Goal: Information Seeking & Learning: Learn about a topic

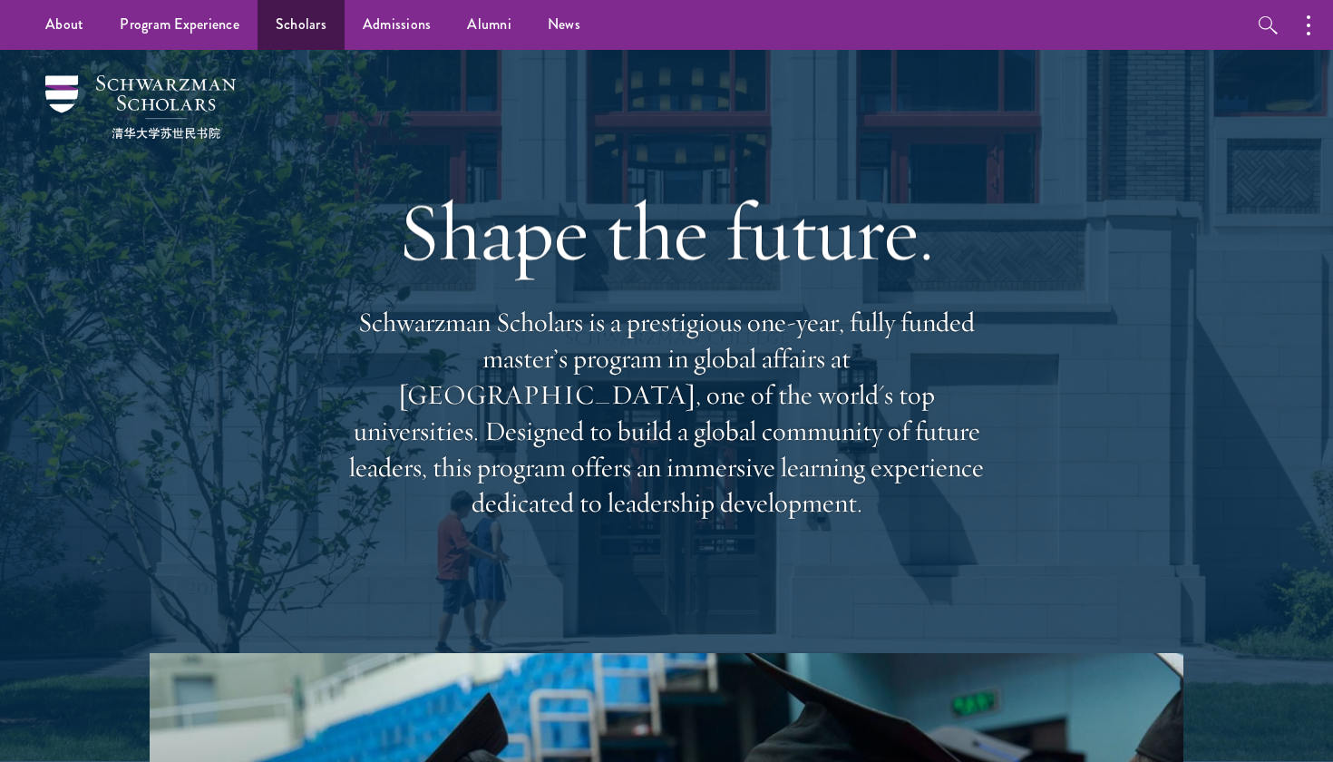
click at [286, 18] on link "Scholars" at bounding box center [300, 25] width 87 height 50
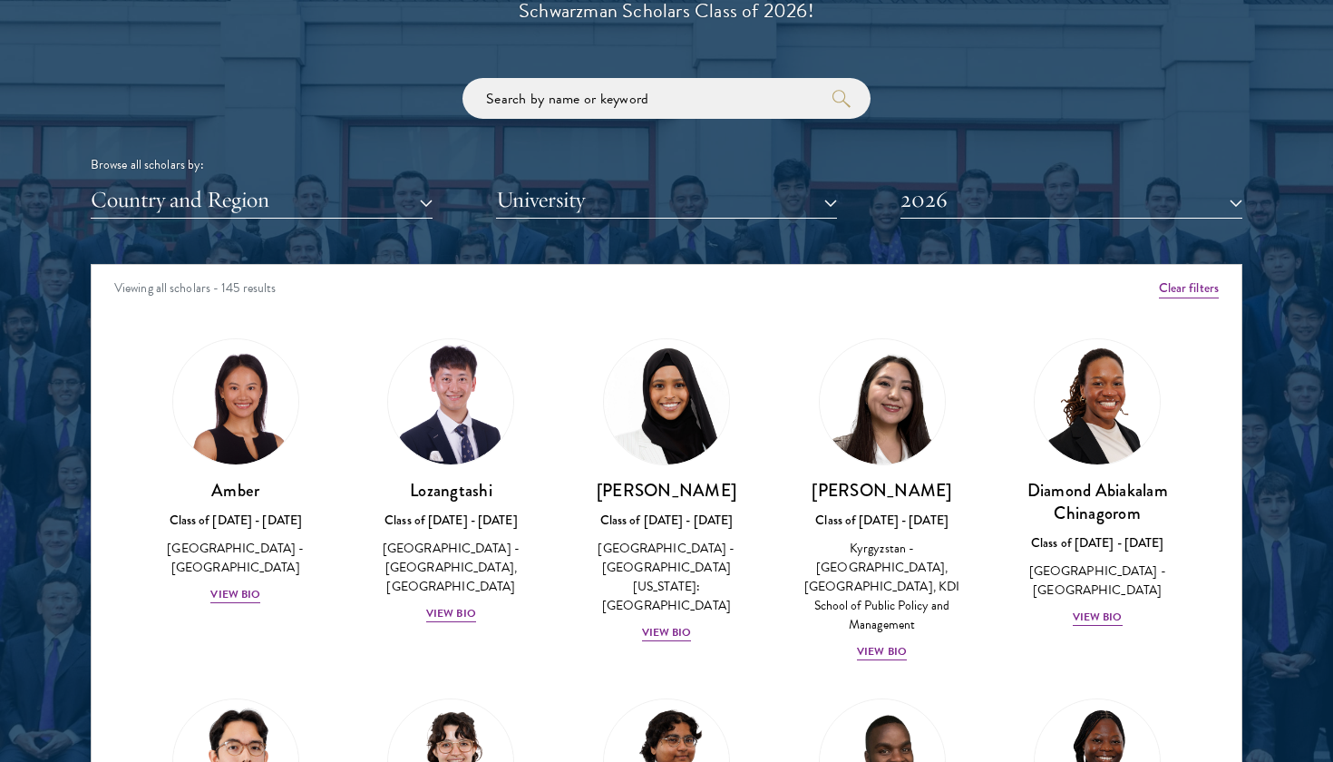
scroll to position [2194, 0]
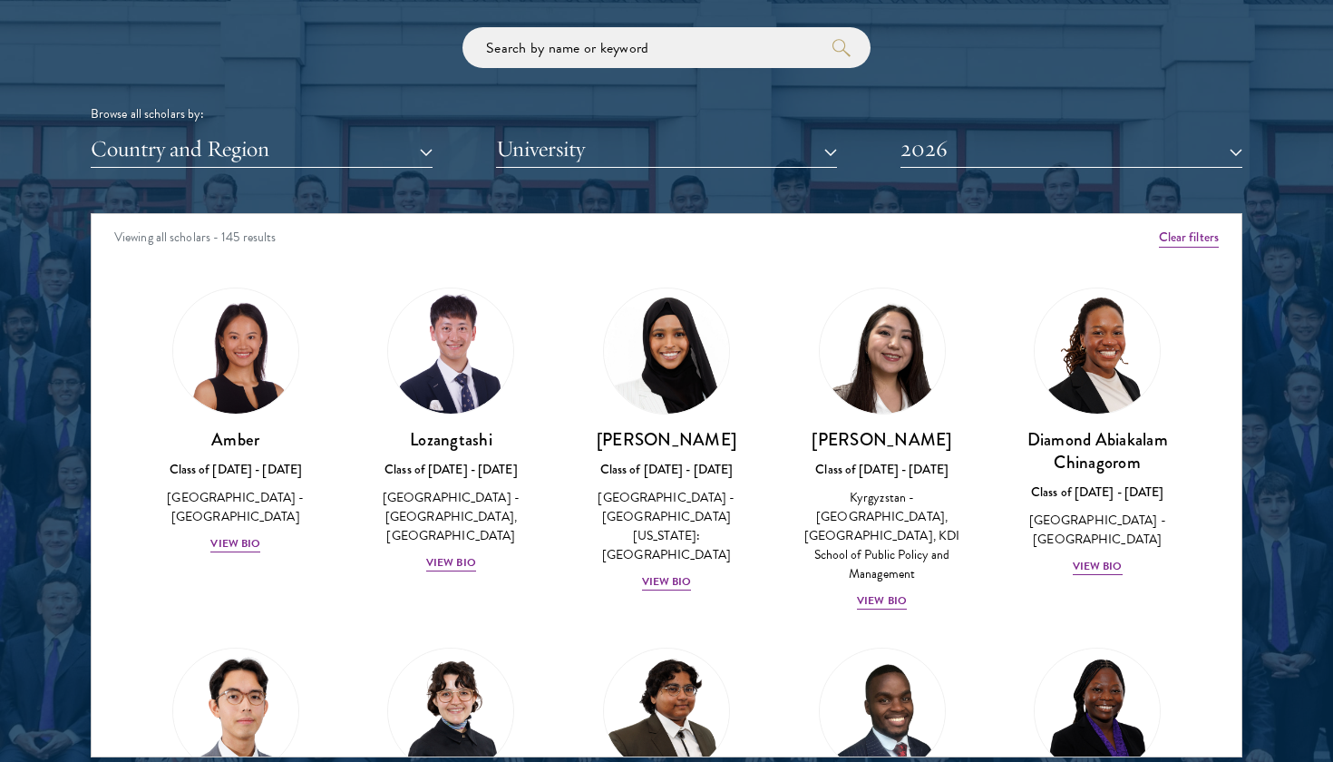
click at [540, 144] on button "University" at bounding box center [667, 149] width 342 height 37
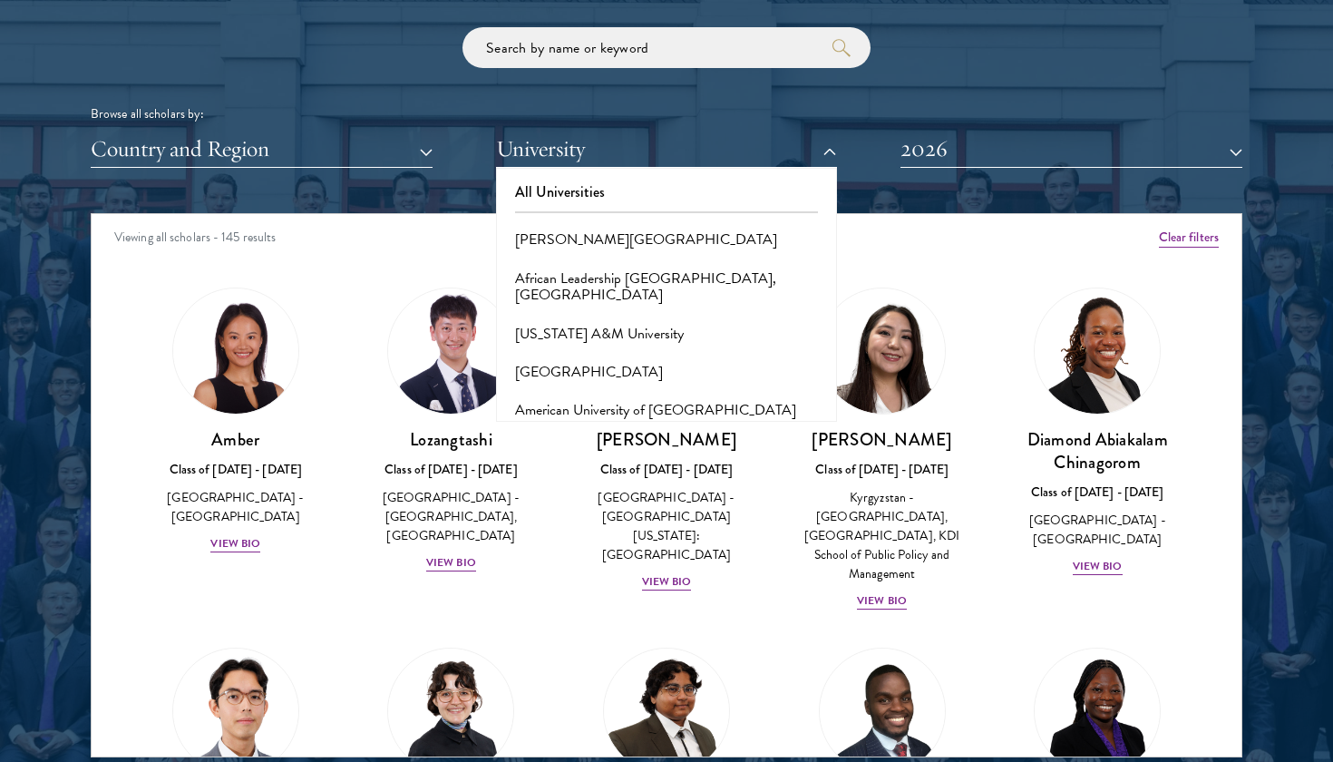
click at [541, 144] on button "University" at bounding box center [667, 149] width 342 height 37
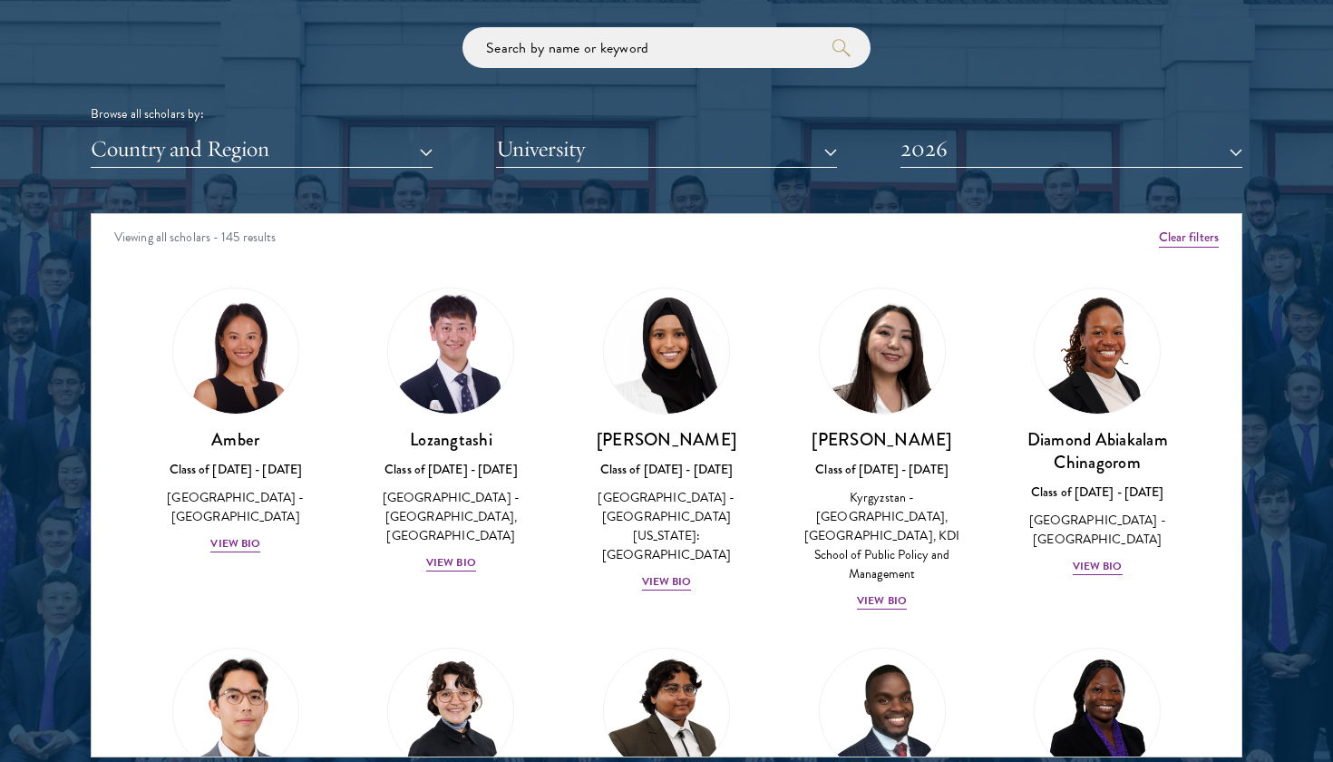
click at [398, 144] on button "Country and Region" at bounding box center [262, 149] width 342 height 37
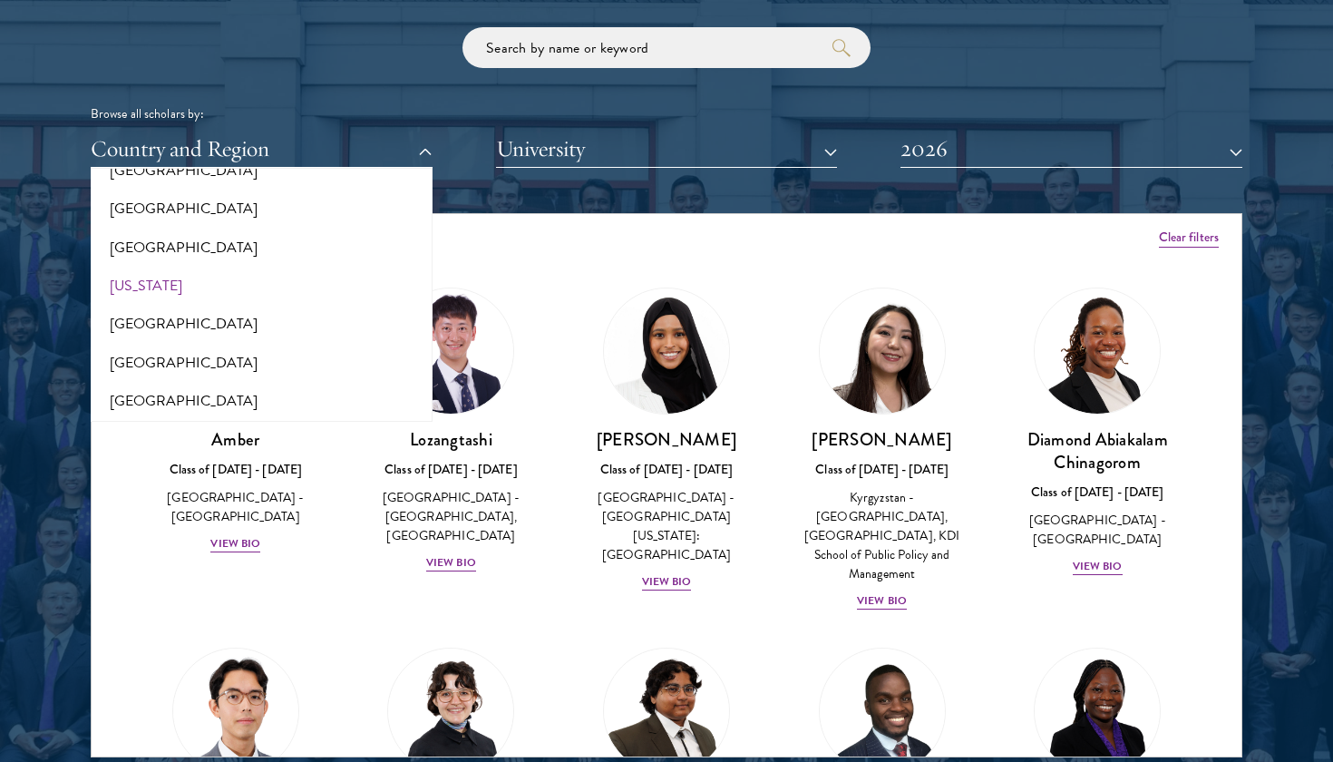
scroll to position [1006, 0]
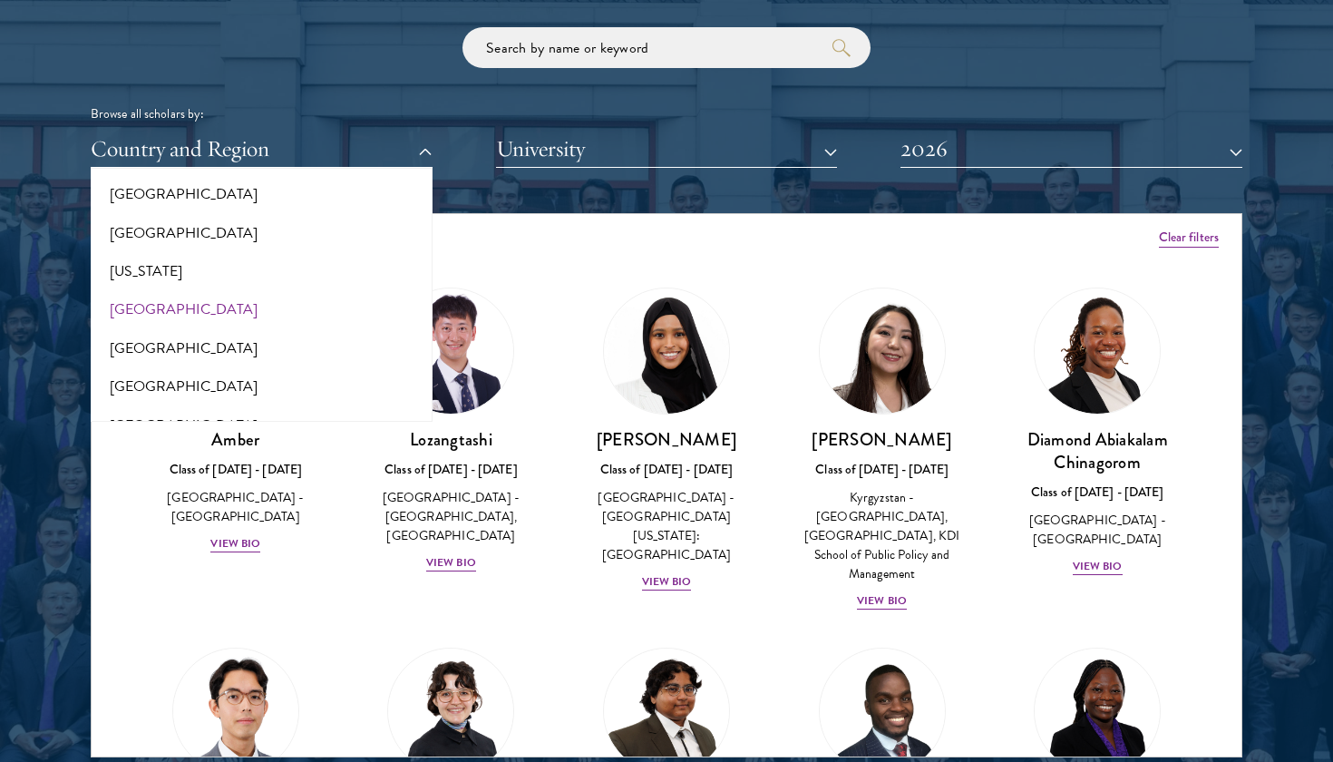
click at [205, 293] on button "[GEOGRAPHIC_DATA]" at bounding box center [261, 309] width 331 height 38
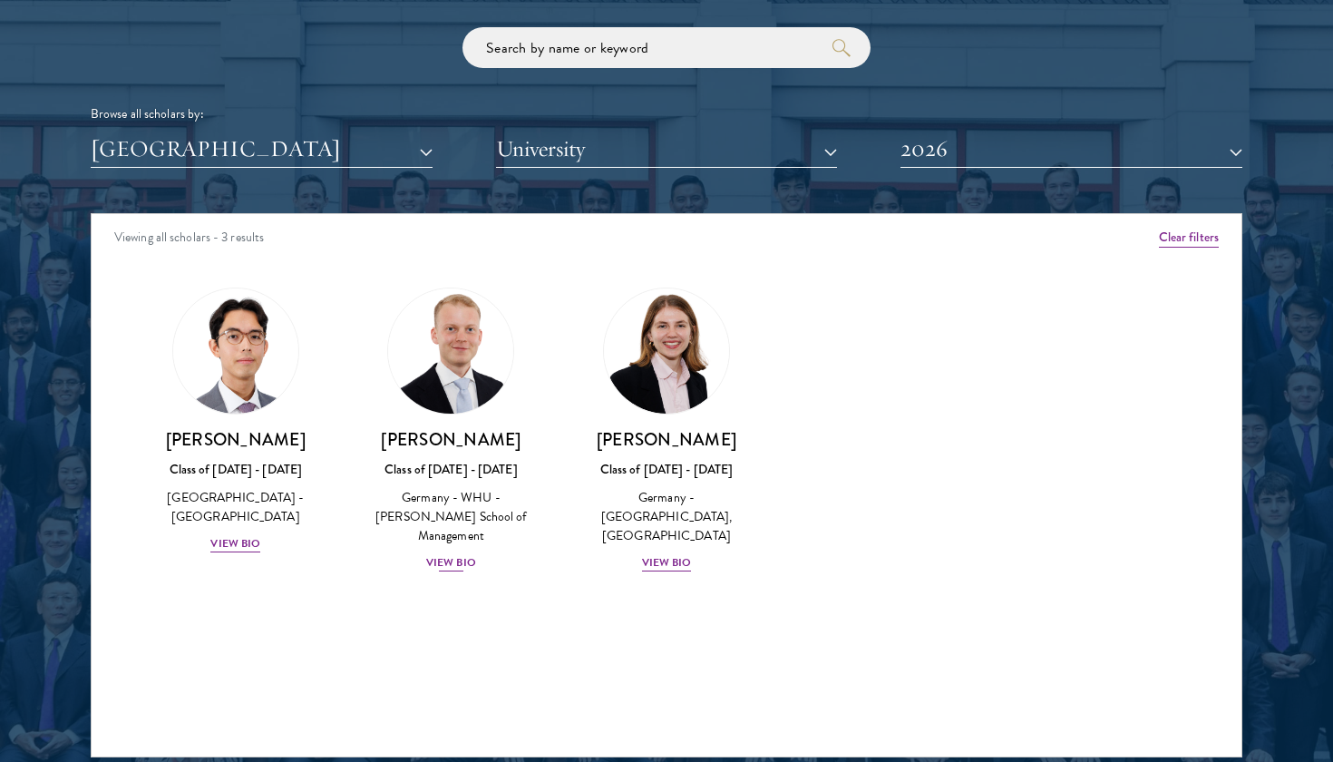
click at [466, 385] on img at bounding box center [451, 351] width 138 height 138
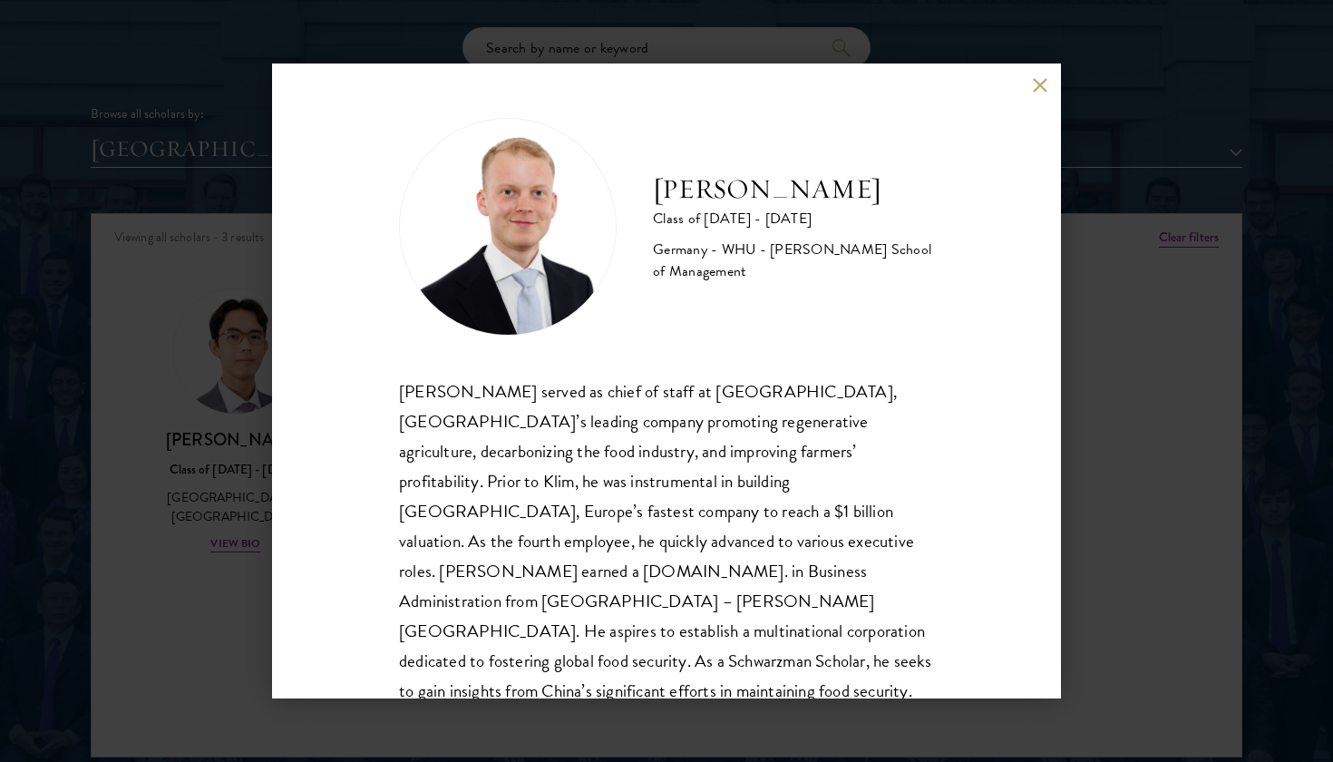
drag, startPoint x: 655, startPoint y: 180, endPoint x: 924, endPoint y: 193, distance: 268.7
click at [925, 193] on h2 "[PERSON_NAME]" at bounding box center [793, 189] width 281 height 36
copy h2 "[PERSON_NAME]"
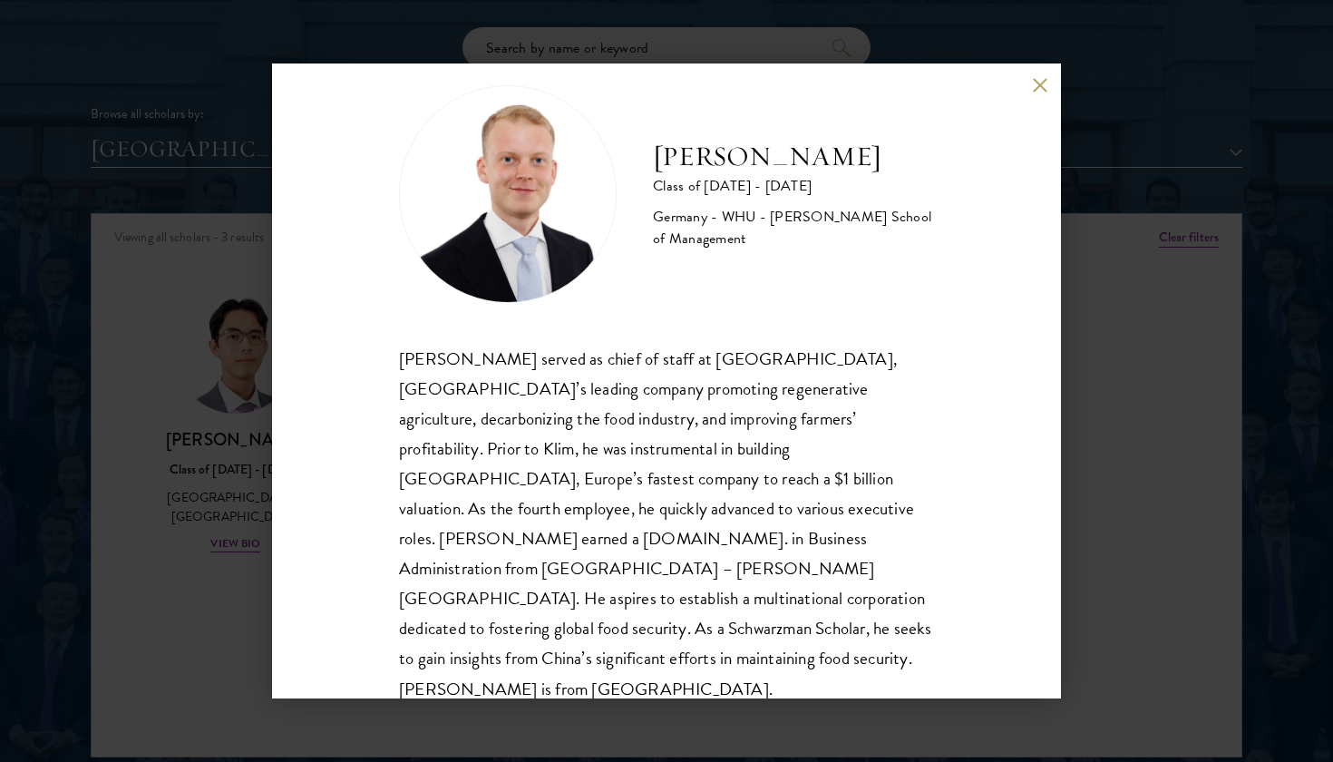
scroll to position [32, 0]
click at [1153, 348] on div "[PERSON_NAME] Class of [DATE] - [DATE] [GEOGRAPHIC_DATA] - [GEOGRAPHIC_DATA] - …" at bounding box center [666, 381] width 1333 height 762
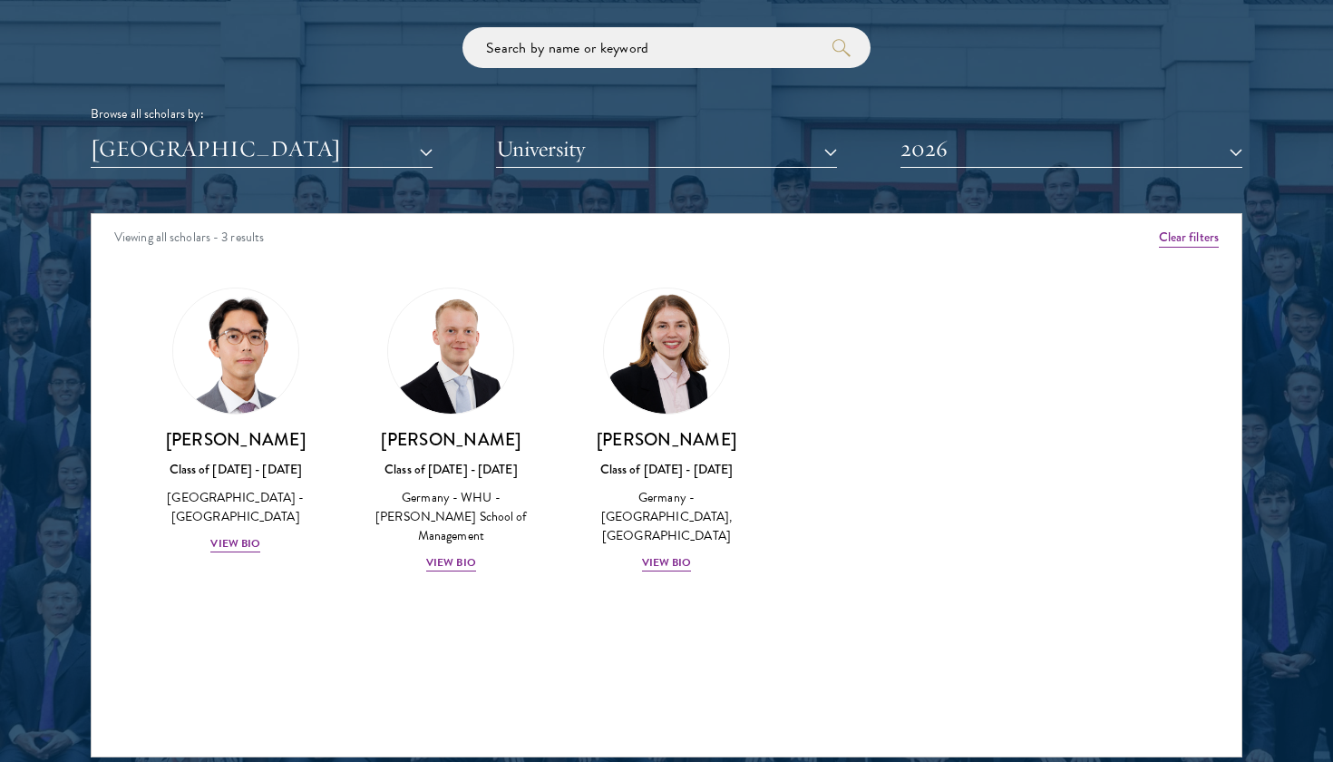
click at [919, 132] on button "2026" at bounding box center [1071, 149] width 342 height 37
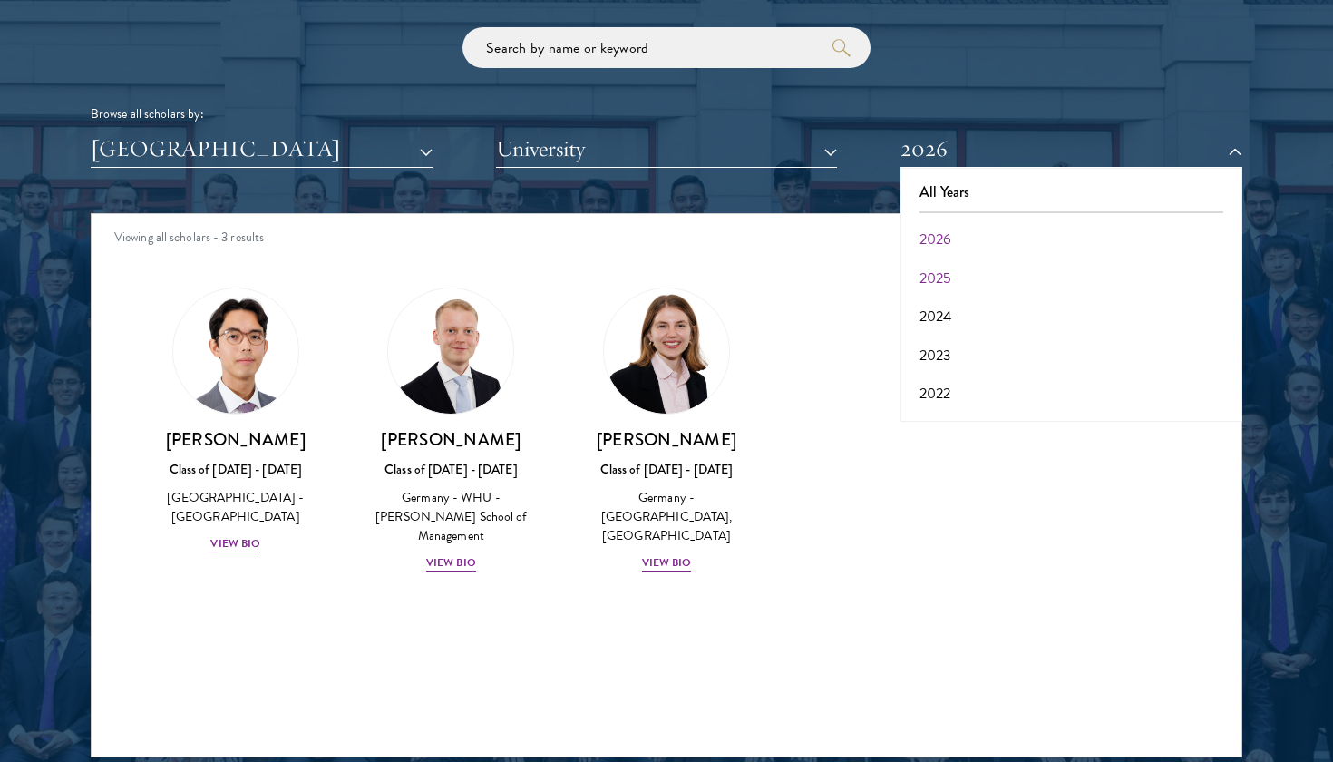
click at [946, 265] on button "2025" at bounding box center [1071, 278] width 331 height 38
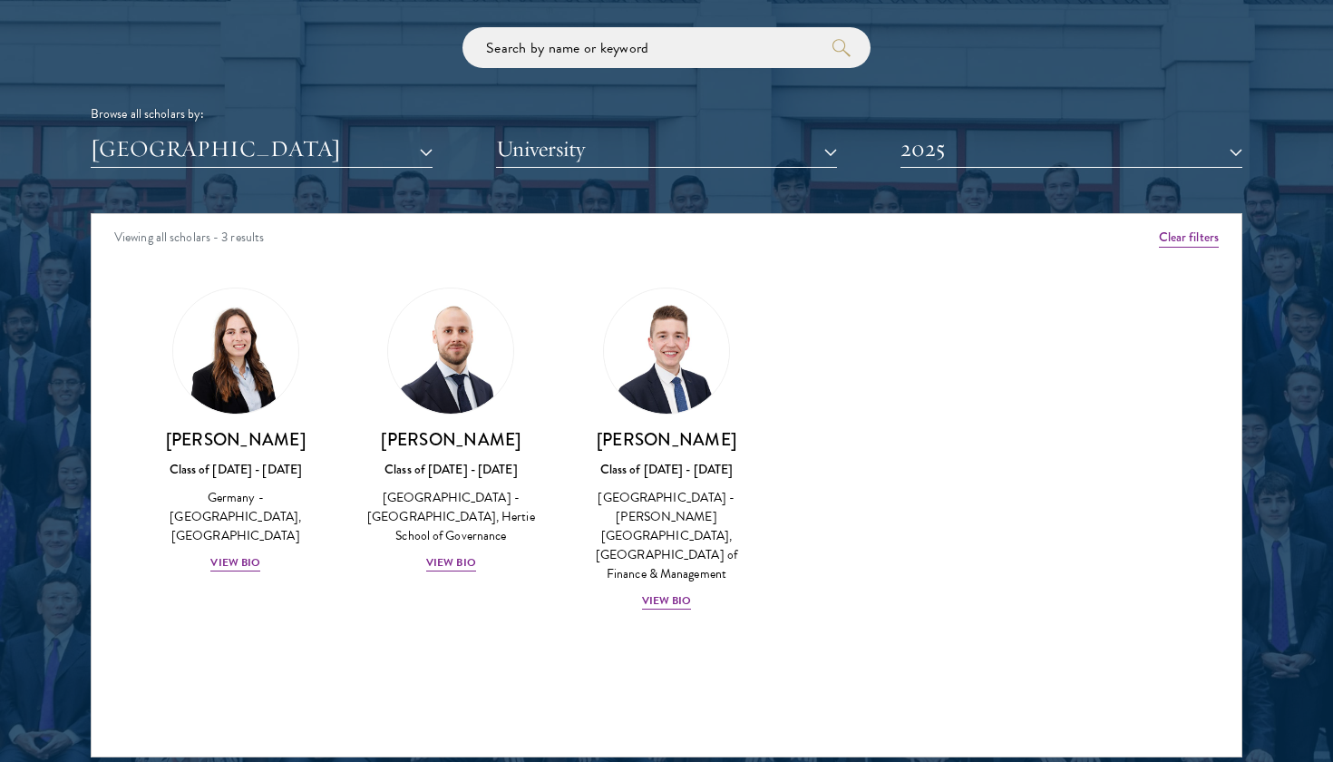
click at [928, 153] on button "2025" at bounding box center [1071, 149] width 342 height 37
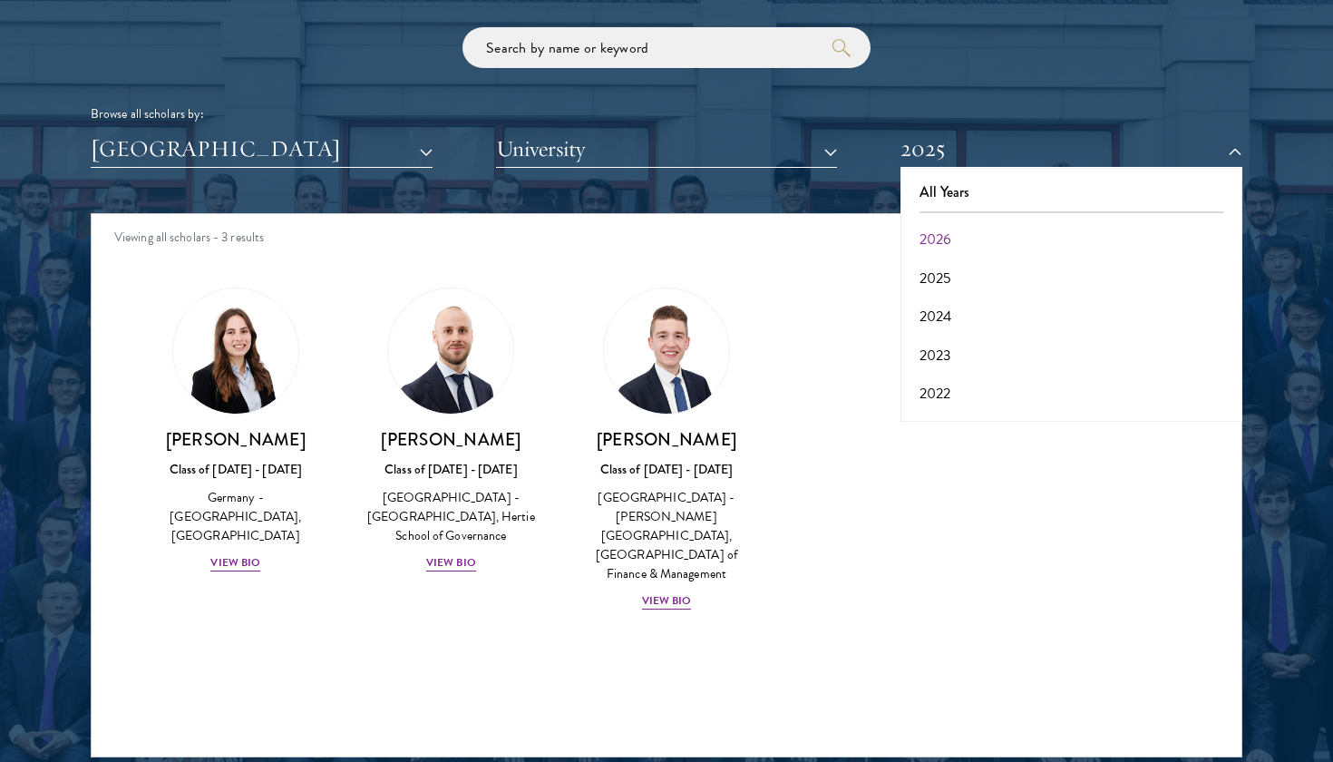
click at [943, 244] on button "2026" at bounding box center [1071, 239] width 331 height 38
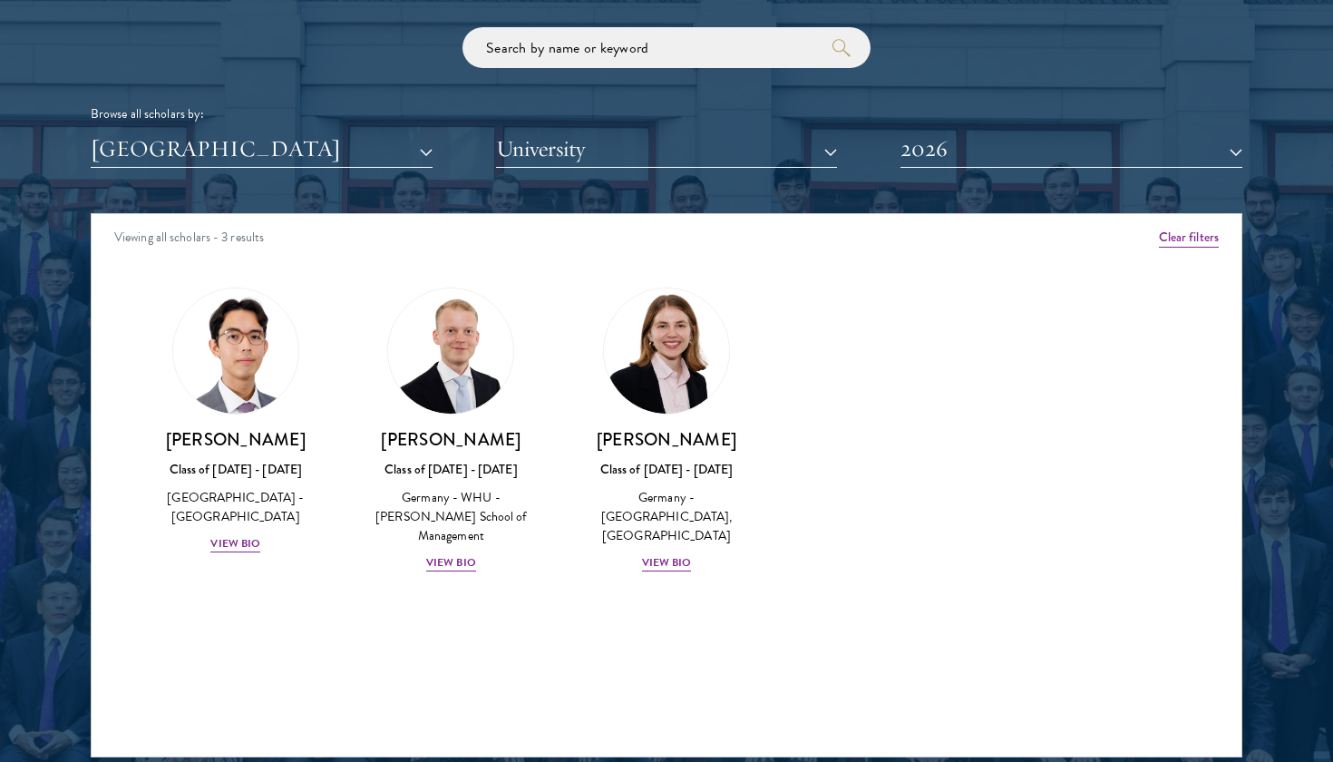
click at [949, 163] on div "Scholar Directory Congratulations and welcome to the Schwarzman Scholars Class …" at bounding box center [666, 296] width 1151 height 922
click at [949, 152] on button "2026" at bounding box center [1071, 149] width 342 height 37
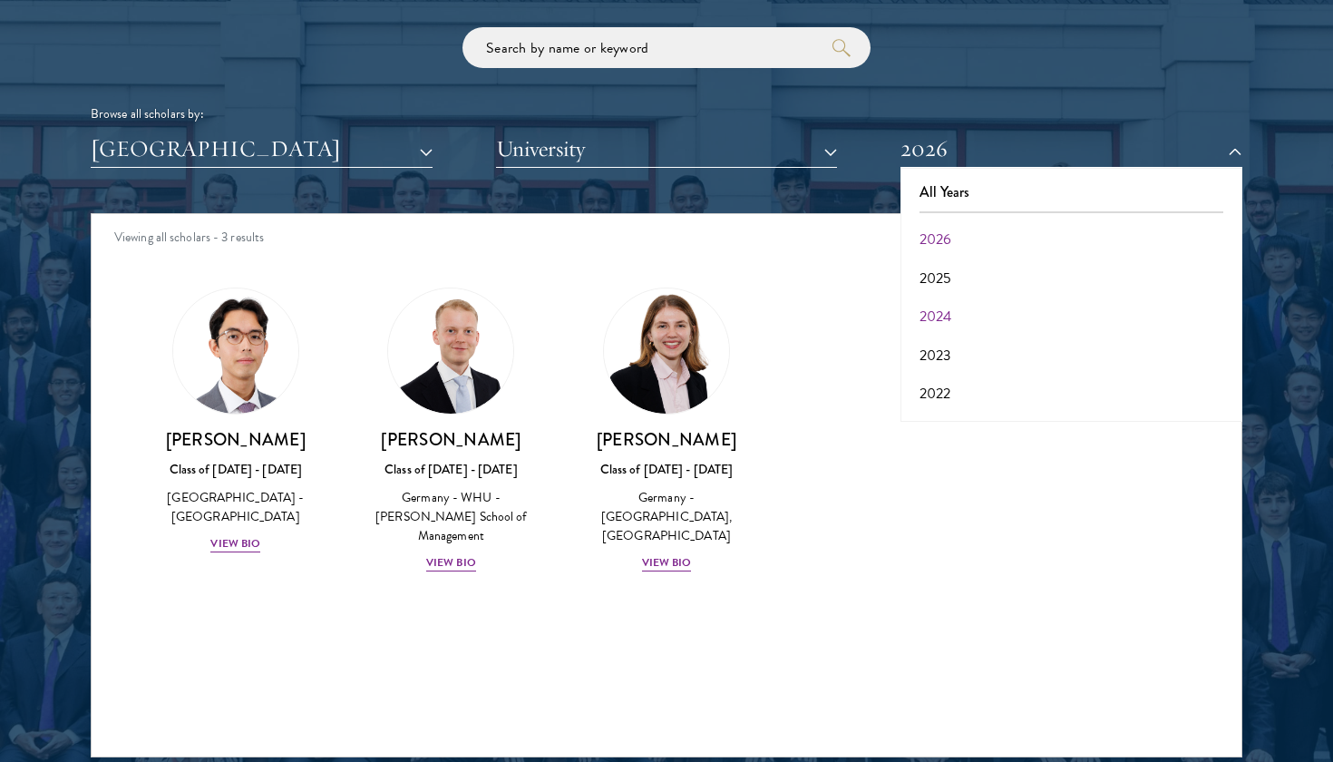
click at [968, 305] on button "2024" at bounding box center [1071, 316] width 331 height 38
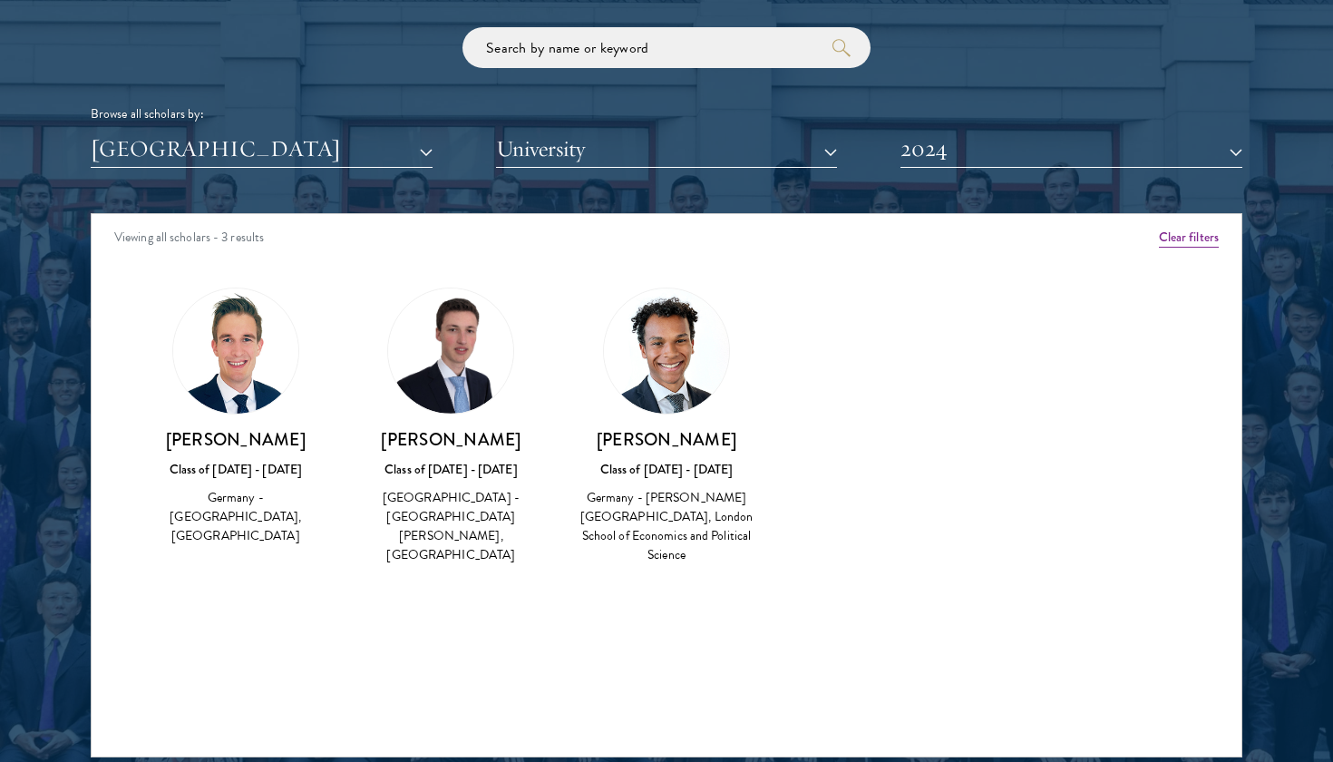
click at [959, 179] on div "Scholar Directory Congratulations and welcome to the Schwarzman Scholars Class …" at bounding box center [666, 296] width 1151 height 922
click at [939, 160] on button "2024" at bounding box center [1071, 149] width 342 height 37
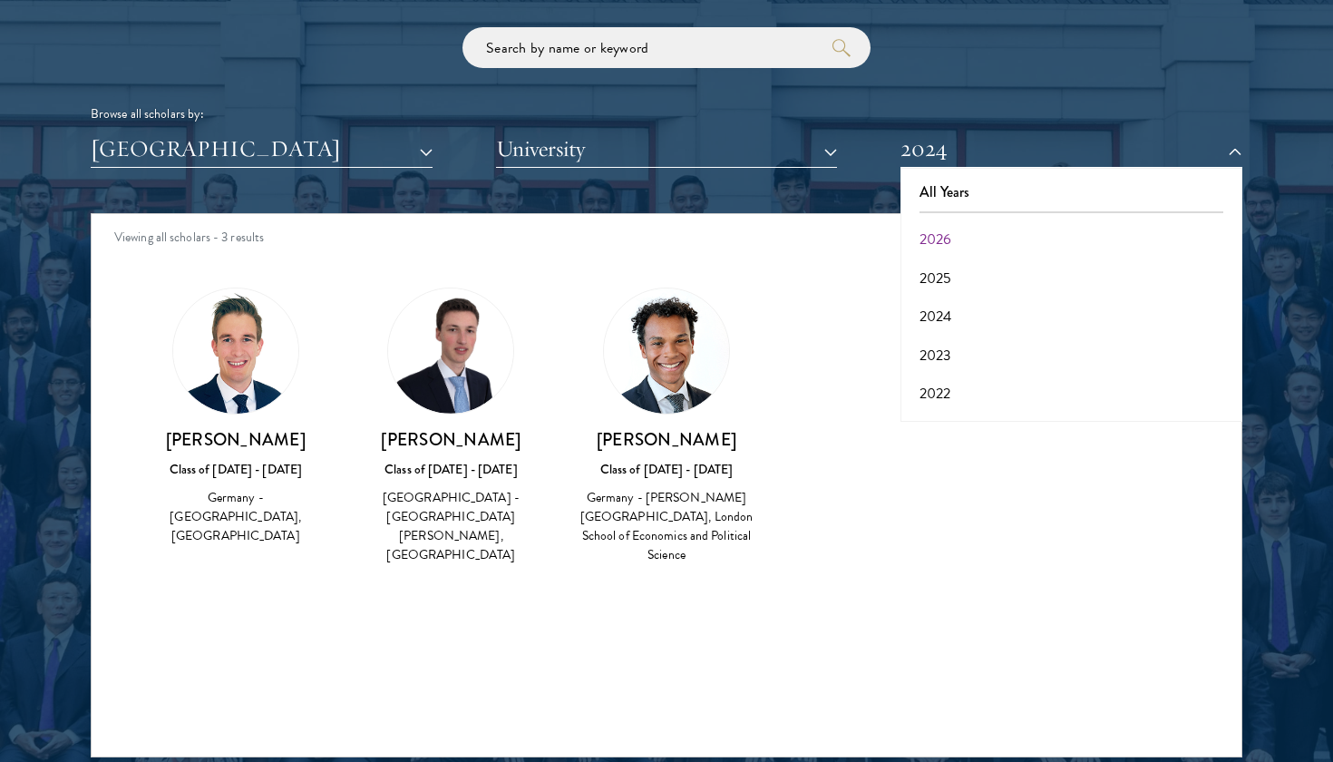
click at [675, 386] on img at bounding box center [666, 350] width 125 height 125
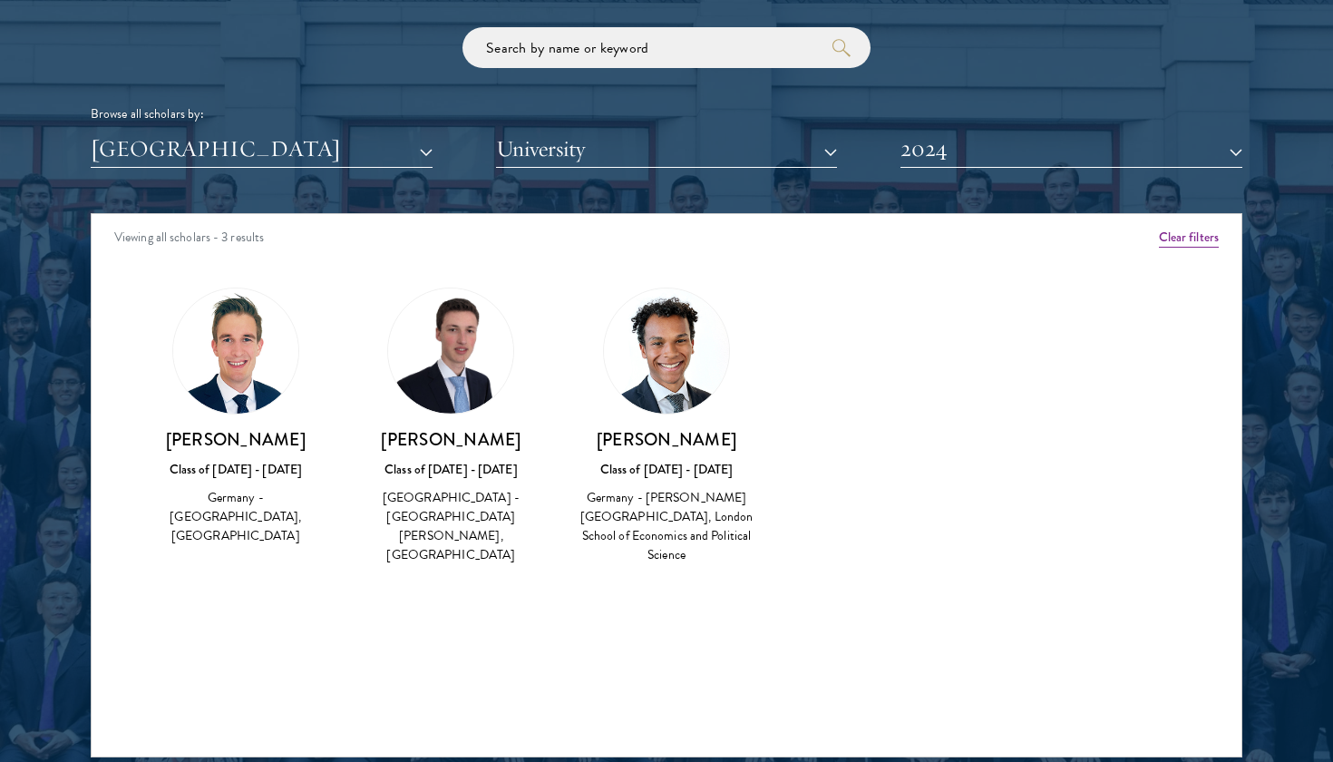
click at [681, 433] on h3 "[PERSON_NAME]" at bounding box center [667, 439] width 180 height 23
click at [681, 393] on img at bounding box center [666, 350] width 125 height 125
click at [925, 144] on button "2024" at bounding box center [1071, 149] width 342 height 37
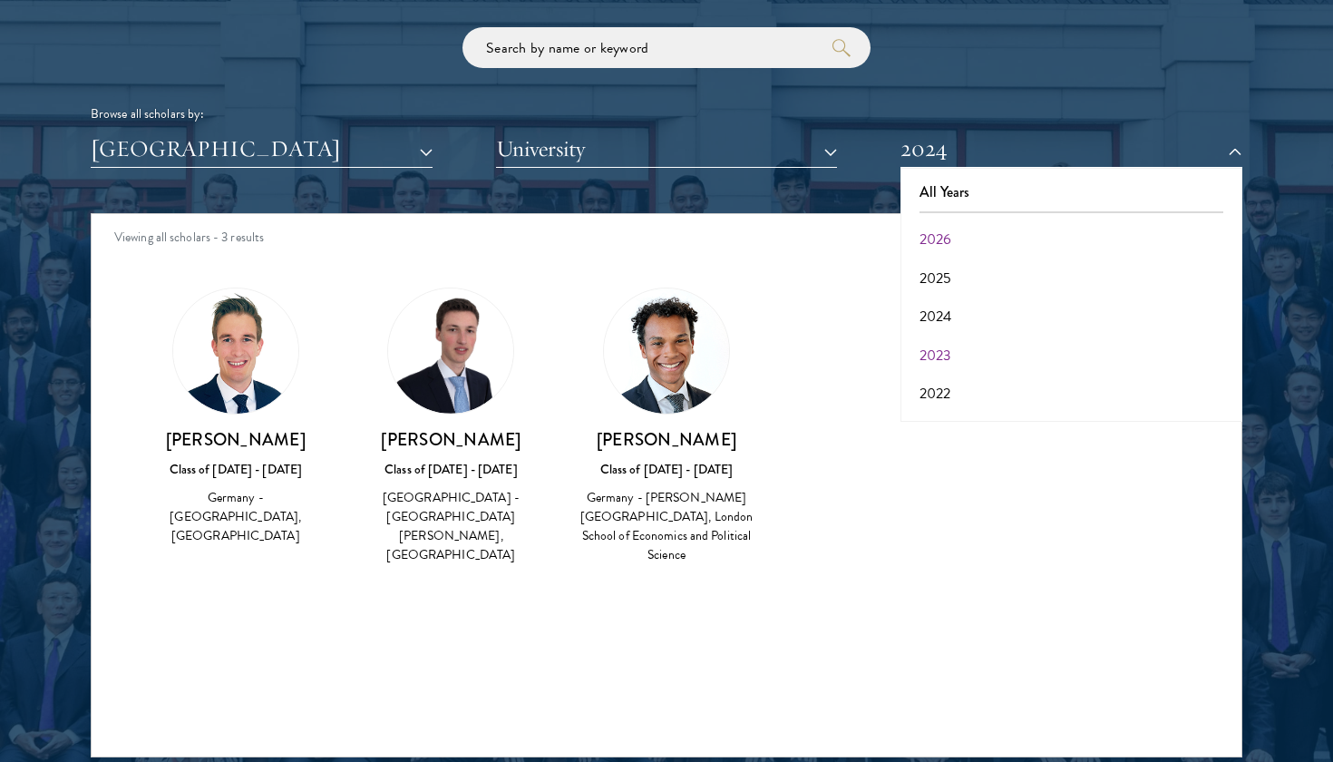
click at [937, 343] on button "2023" at bounding box center [1071, 355] width 331 height 38
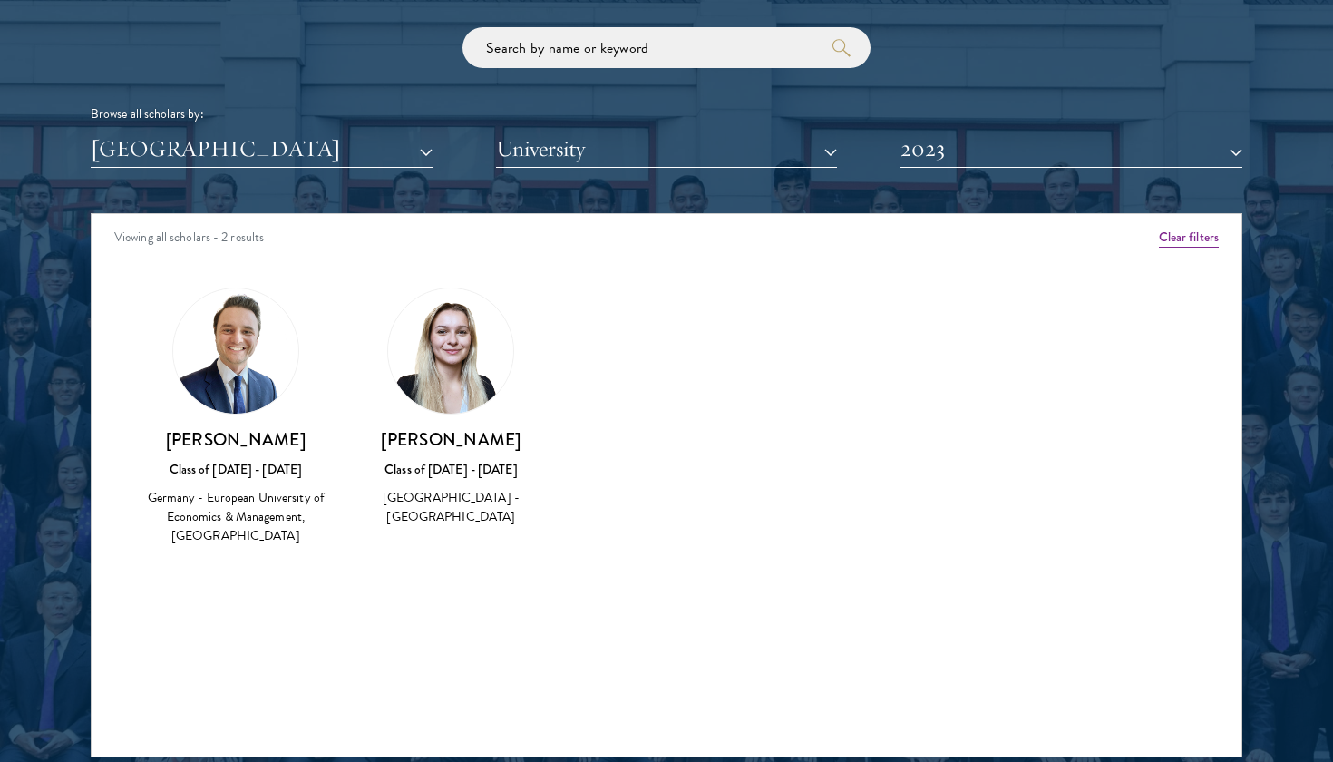
click at [927, 131] on button "2023" at bounding box center [1071, 149] width 342 height 37
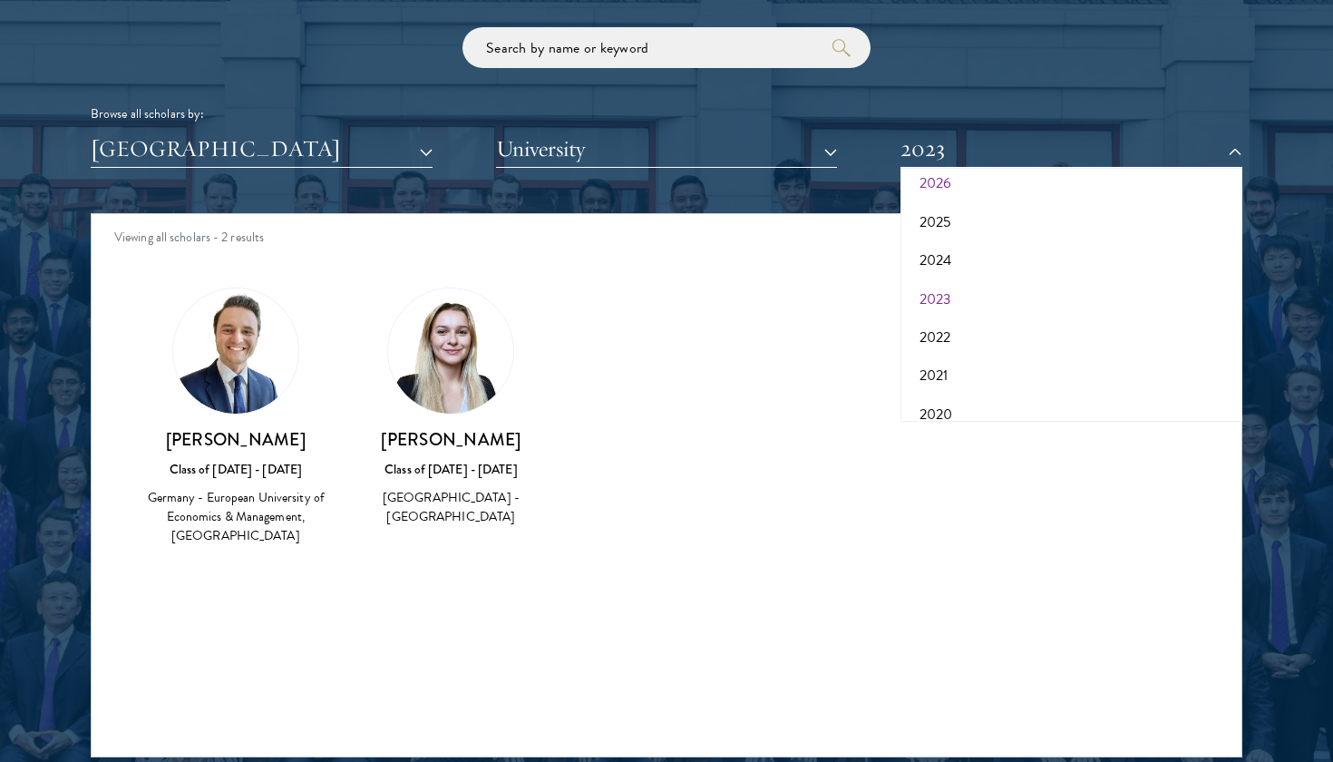
scroll to position [59, 0]
click at [934, 323] on button "2022" at bounding box center [1071, 334] width 331 height 38
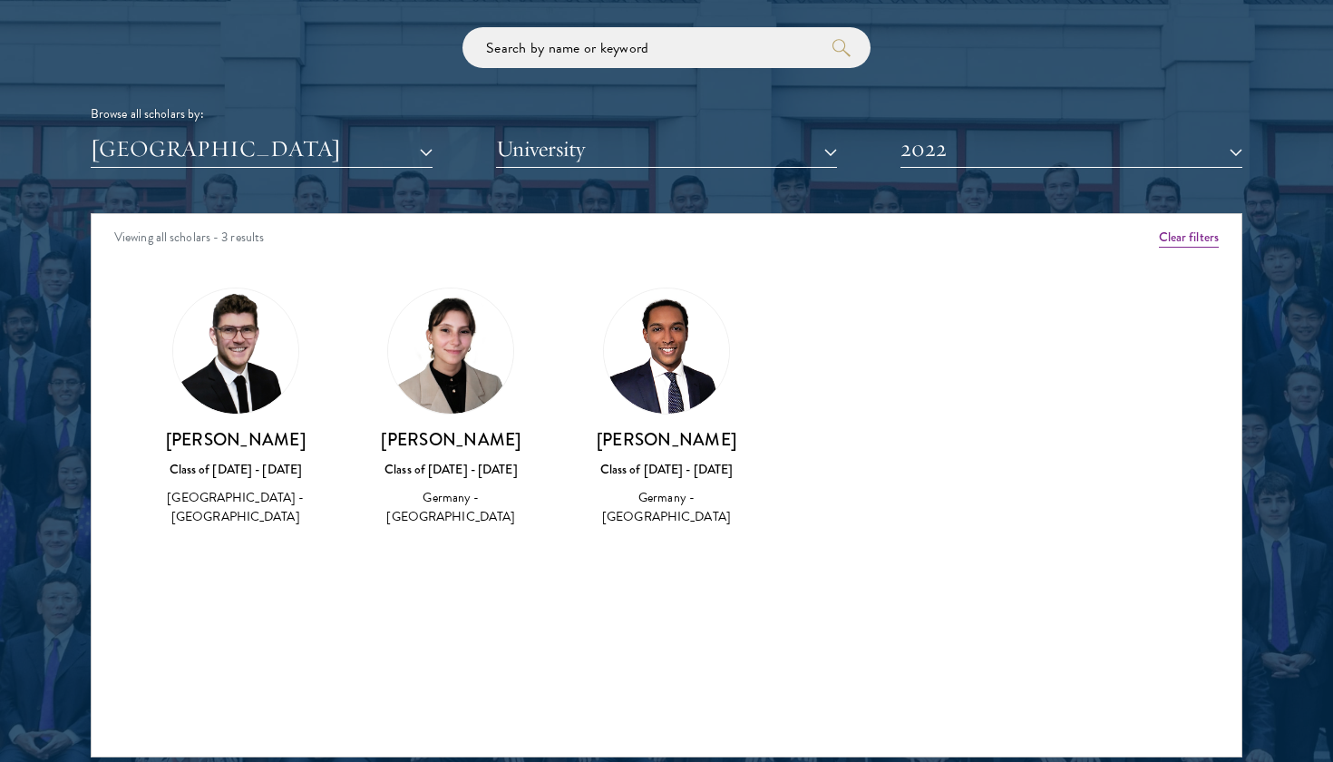
drag, startPoint x: 395, startPoint y: 430, endPoint x: 531, endPoint y: 509, distance: 157.2
click at [531, 509] on div "[PERSON_NAME] Class of [DATE] - [DATE] [GEOGRAPHIC_DATA] - [GEOGRAPHIC_DATA]" at bounding box center [452, 478] width 180 height 100
copy div "[PERSON_NAME] Class of [DATE] - [DATE] [GEOGRAPHIC_DATA] - [GEOGRAPHIC_DATA]"
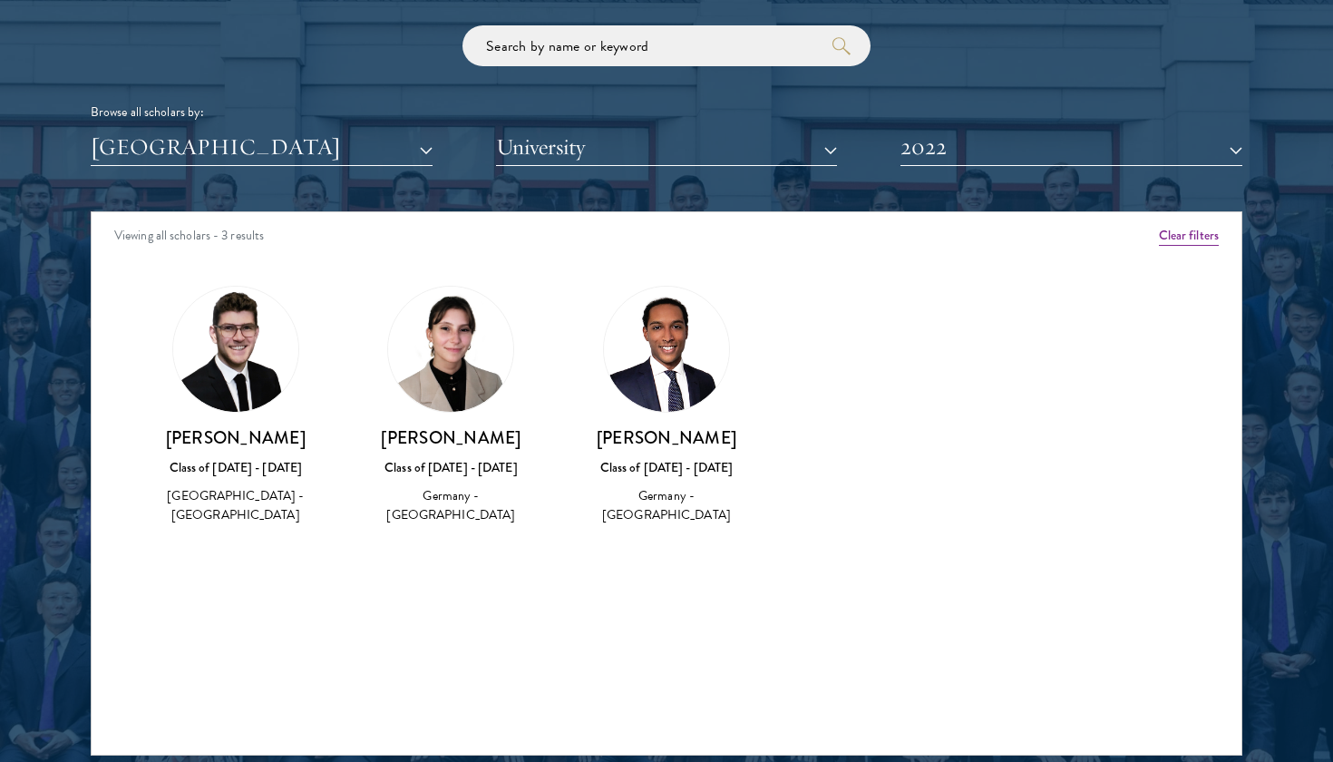
click at [715, 564] on div "Amber Class of [DATE] - [DATE] [GEOGRAPHIC_DATA] - [GEOGRAPHIC_DATA] View Bio C…" at bounding box center [667, 421] width 1150 height 317
click at [943, 130] on button "2022" at bounding box center [1071, 147] width 342 height 37
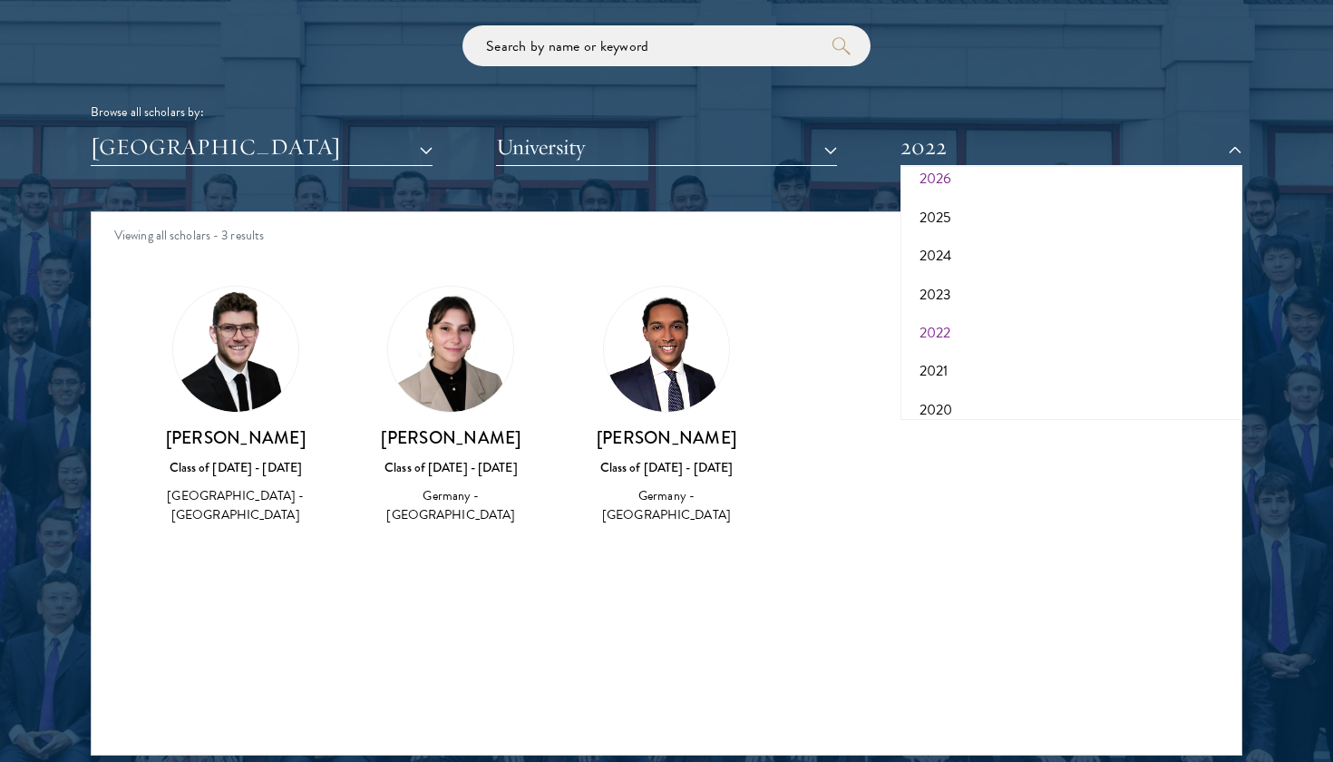
click at [952, 317] on button "2022" at bounding box center [1071, 333] width 331 height 38
